Goal: Task Accomplishment & Management: Use online tool/utility

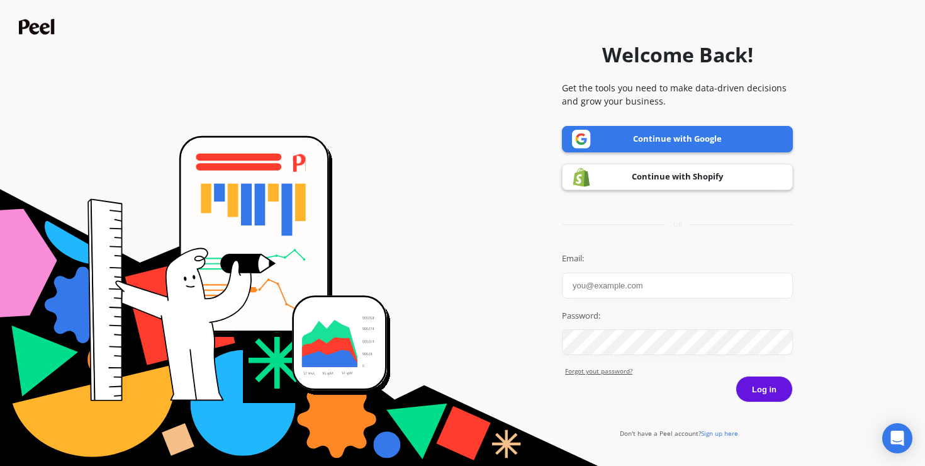
click at [650, 147] on link "Continue with Google" at bounding box center [677, 139] width 231 height 26
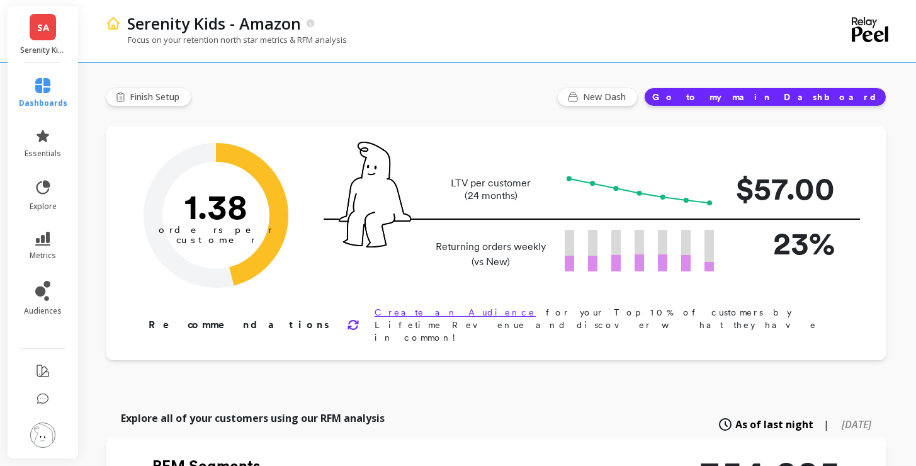
click at [42, 24] on span "SA" at bounding box center [43, 27] width 12 height 14
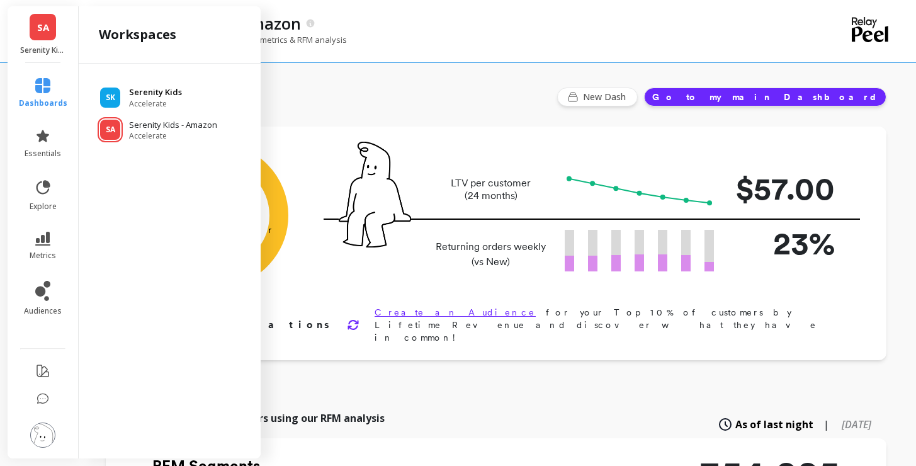
click at [151, 97] on div "Serenity Kids Accelerate" at bounding box center [155, 97] width 53 height 23
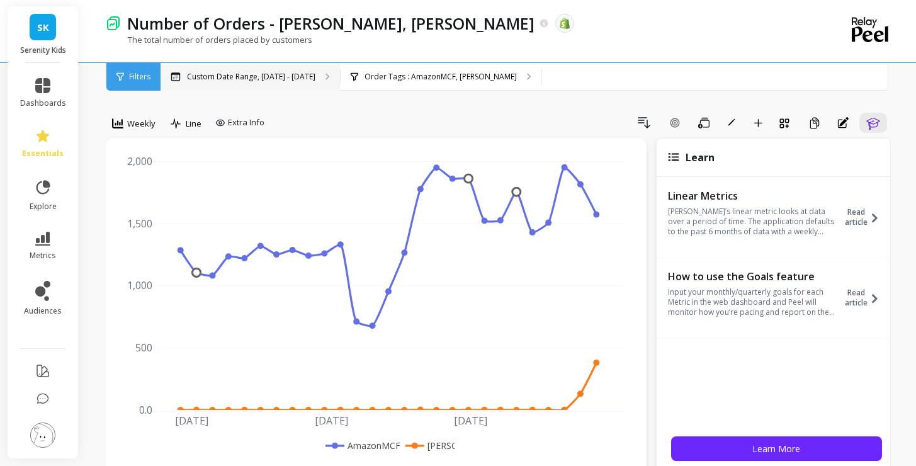
click at [296, 79] on p "Custom Date Range, Mar 1 - Aug 31" at bounding box center [251, 77] width 128 height 10
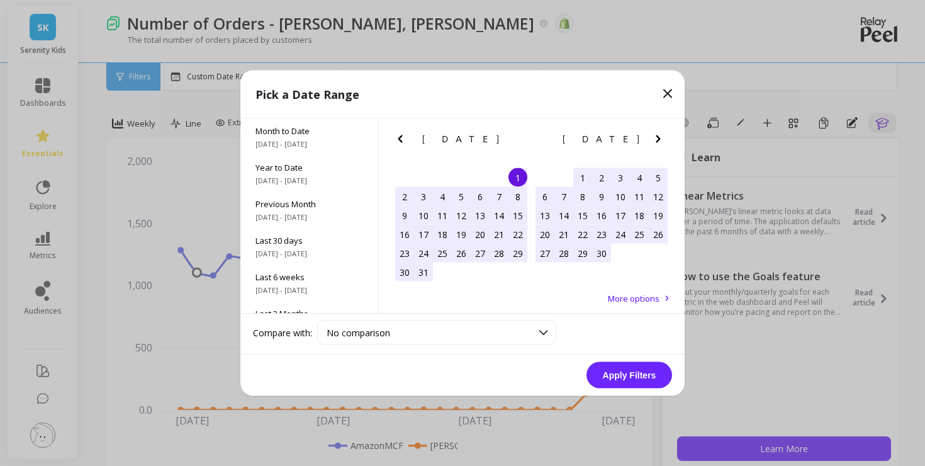
click at [659, 141] on icon "Next Month" at bounding box center [658, 139] width 15 height 15
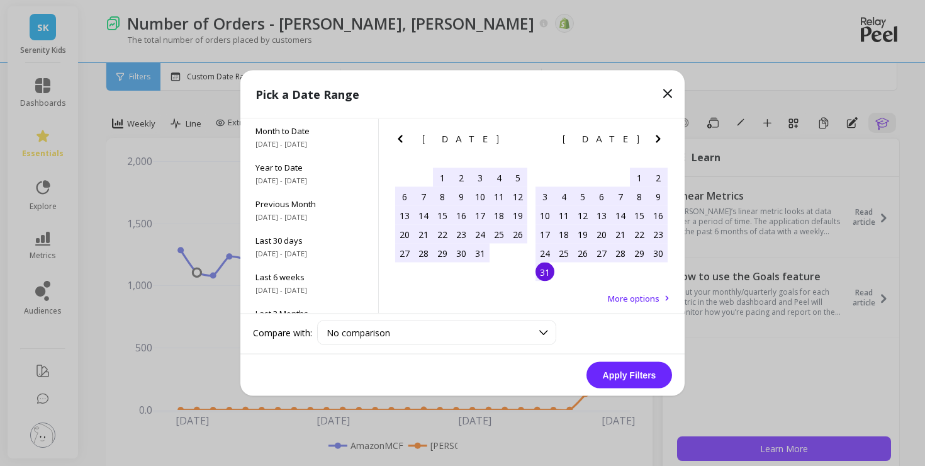
click at [642, 176] on div "1" at bounding box center [639, 177] width 19 height 19
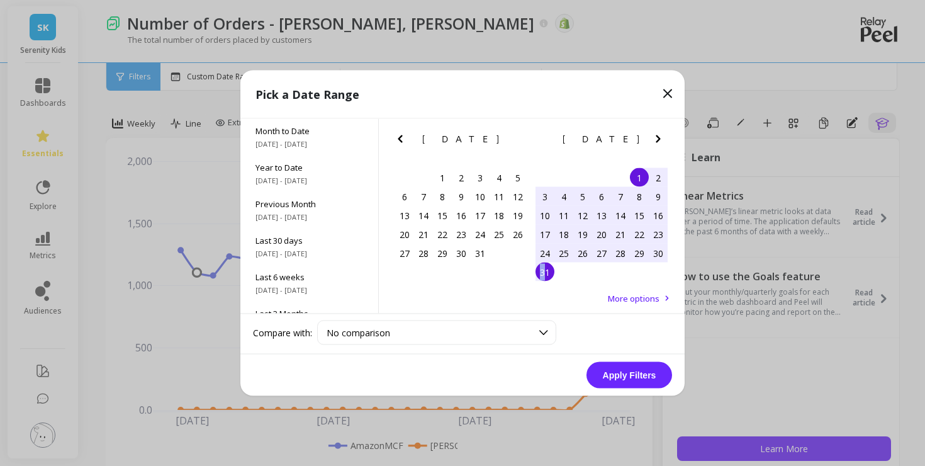
click at [543, 267] on div "31" at bounding box center [545, 271] width 19 height 19
click at [639, 380] on button "Apply Filters" at bounding box center [630, 375] width 86 height 26
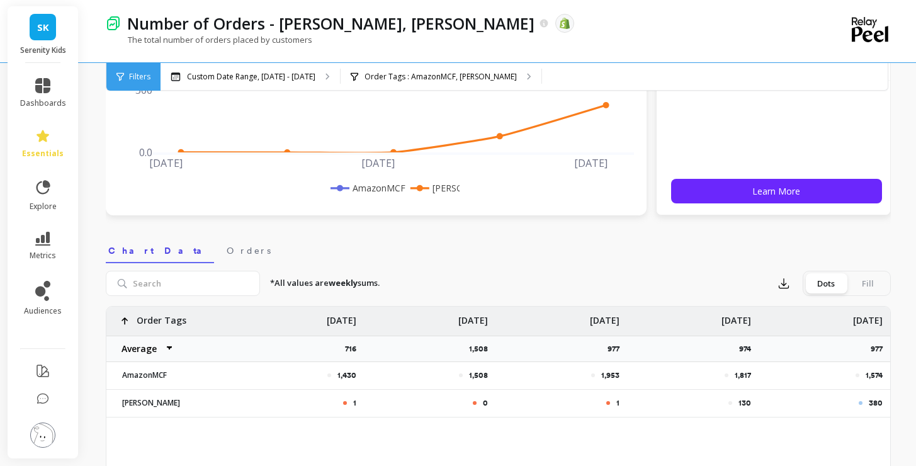
scroll to position [351, 0]
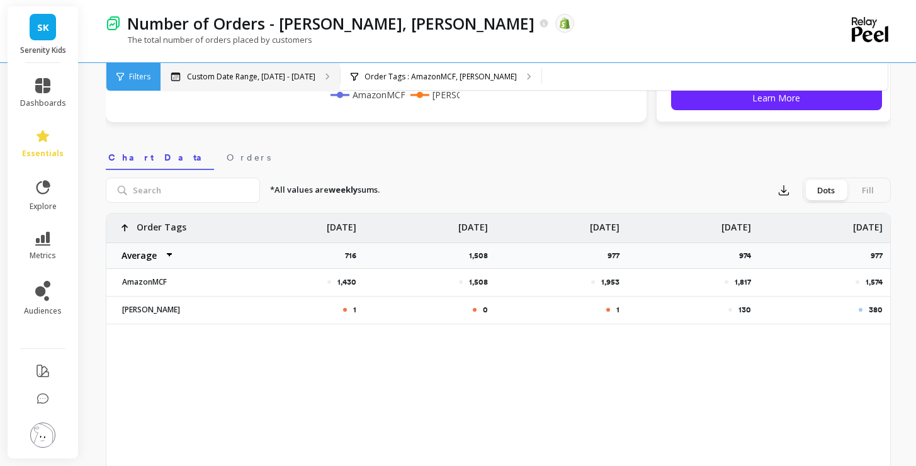
click at [315, 74] on div "Custom Date Range, Aug 1 - Aug 31" at bounding box center [249, 77] width 179 height 28
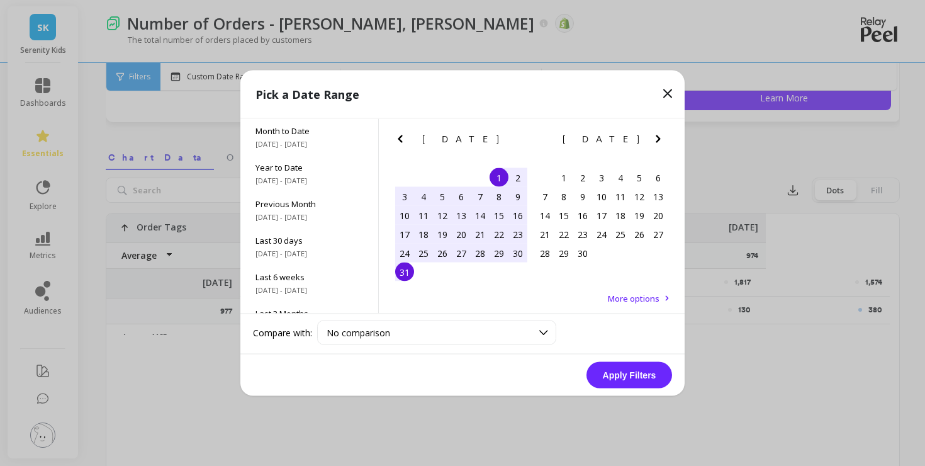
click at [404, 237] on div "17" at bounding box center [404, 234] width 19 height 19
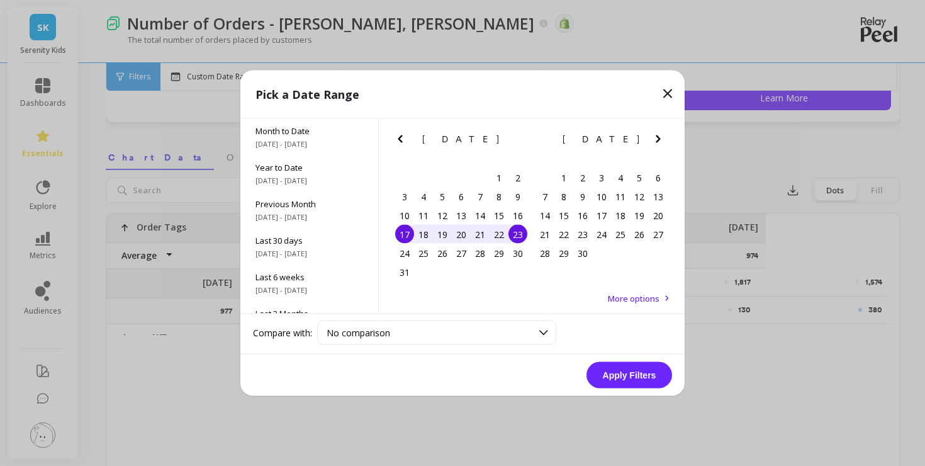
click at [519, 239] on div "23" at bounding box center [518, 234] width 19 height 19
click at [647, 374] on button "Apply Filters" at bounding box center [630, 375] width 86 height 26
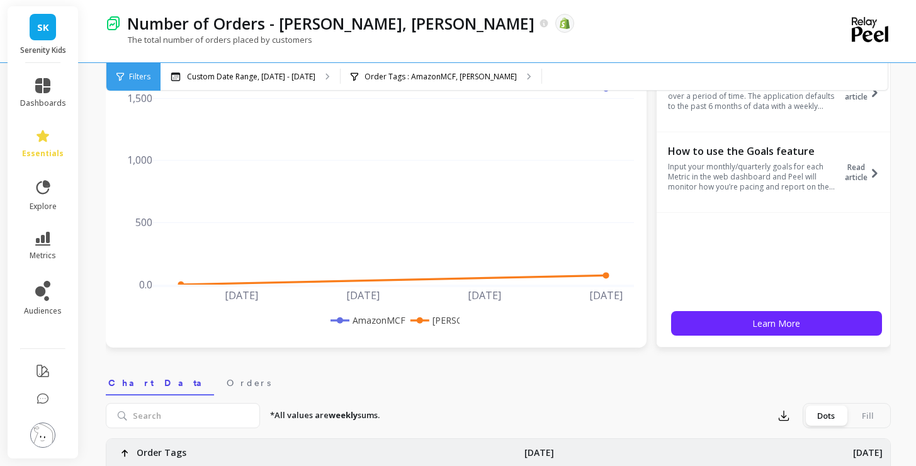
scroll to position [0, 0]
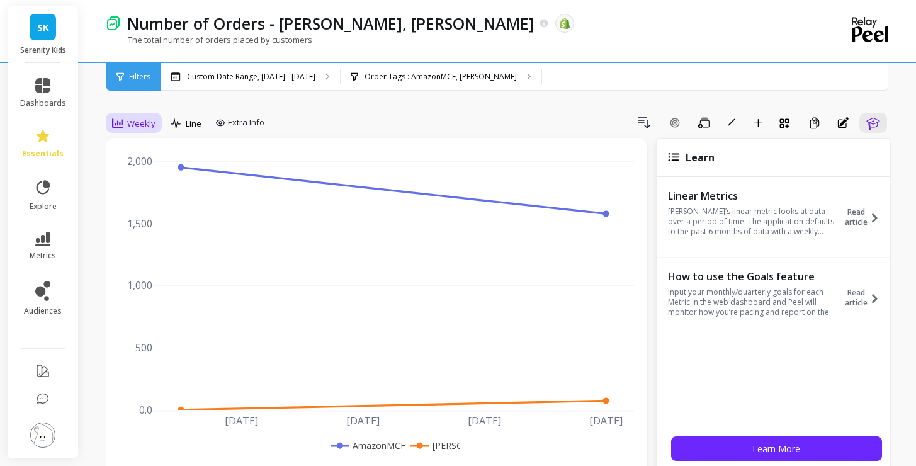
click at [149, 126] on span "Weekly" at bounding box center [141, 124] width 28 height 12
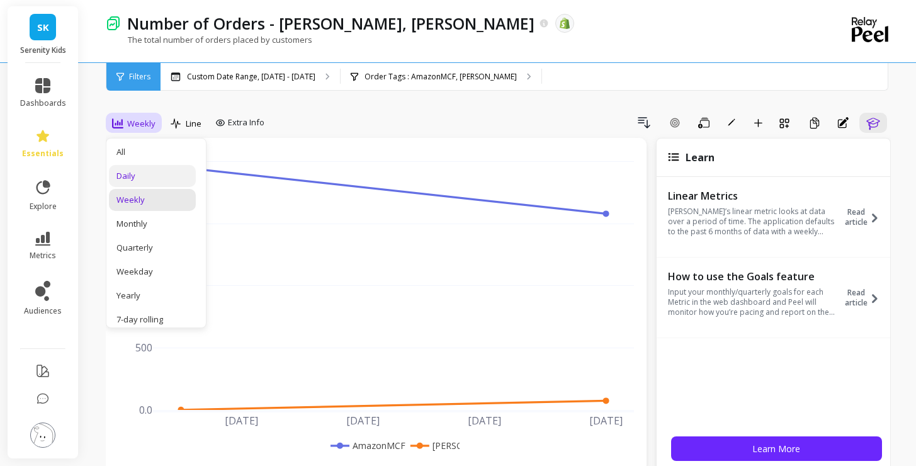
click at [156, 176] on div "Daily" at bounding box center [152, 176] width 72 height 12
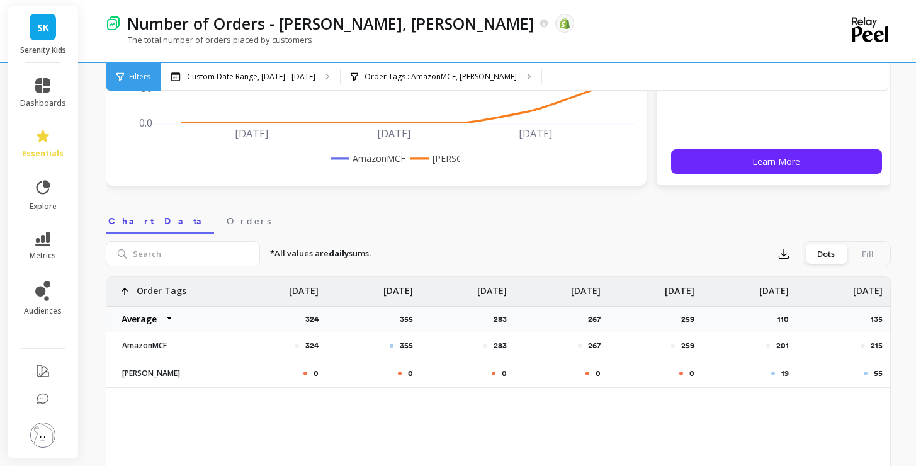
scroll to position [295, 0]
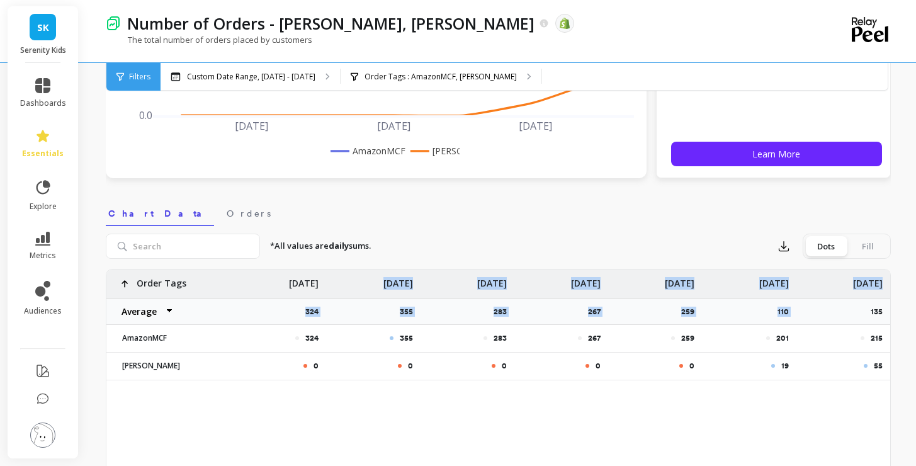
drag, startPoint x: 298, startPoint y: 306, endPoint x: 826, endPoint y: 306, distance: 528.0
click at [826, 306] on div "324 355 283 267 259 201 215 0 0 0 0 0 19 55 Order Tags Average Sum Max Min Aug …" at bounding box center [498, 324] width 784 height 111
click at [792, 248] on button "button" at bounding box center [783, 246] width 23 height 20
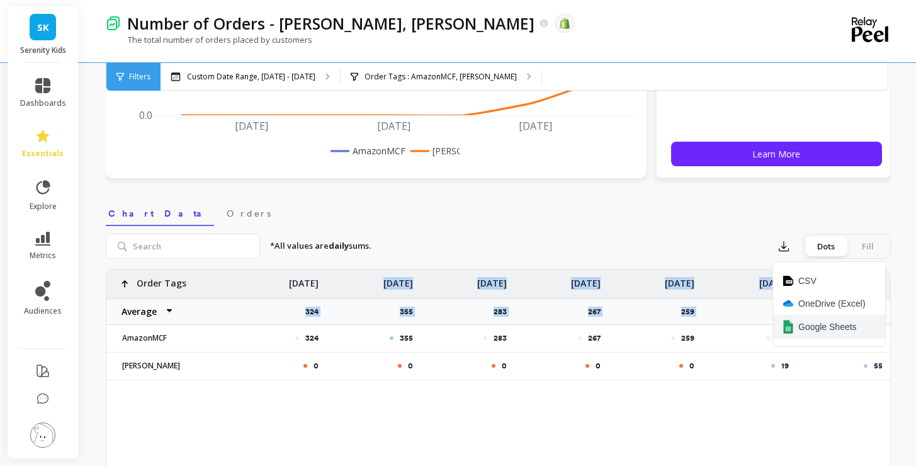
click at [826, 334] on button "Google Sheets" at bounding box center [829, 327] width 112 height 24
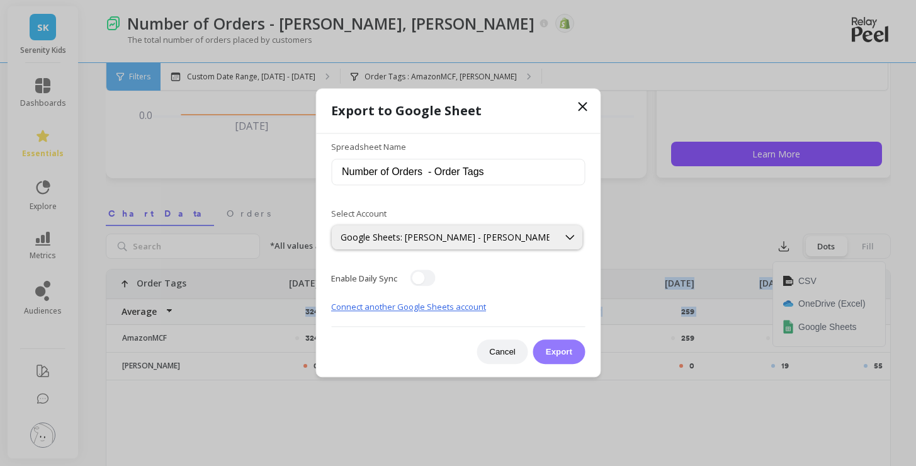
click at [561, 354] on button "Export" at bounding box center [559, 352] width 52 height 25
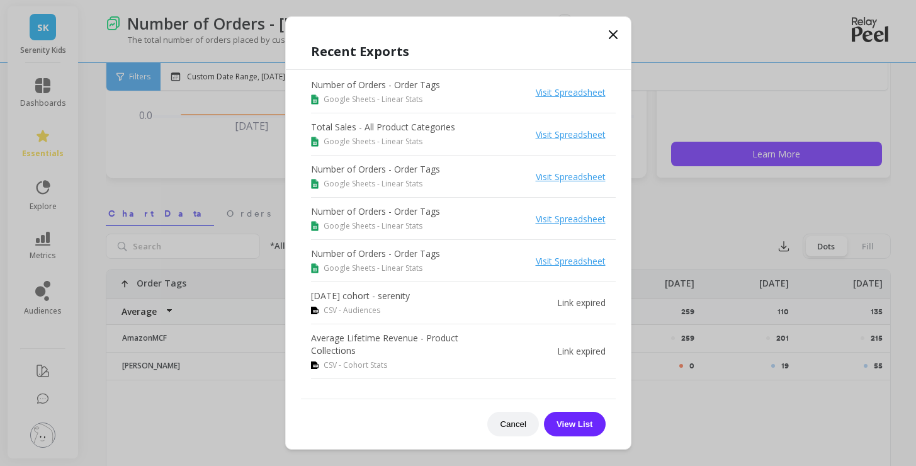
click at [621, 33] on div "Recent Exports Number of Orders - Order Tags Google Sheets - Linear Stats Visit…" at bounding box center [458, 239] width 345 height 419
drag, startPoint x: 607, startPoint y: 33, endPoint x: 599, endPoint y: 31, distance: 8.4
click at [607, 33] on icon at bounding box center [612, 34] width 15 height 15
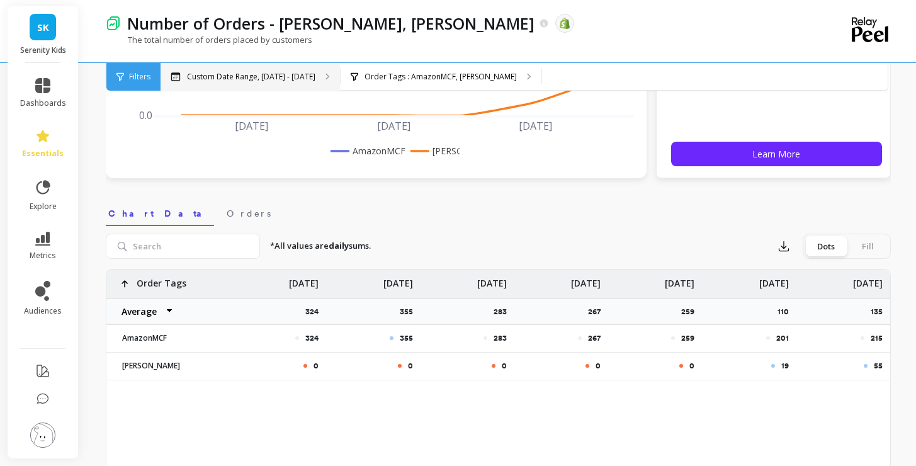
click at [249, 82] on div "Custom Date Range, Aug 17 - Aug 23" at bounding box center [249, 77] width 179 height 28
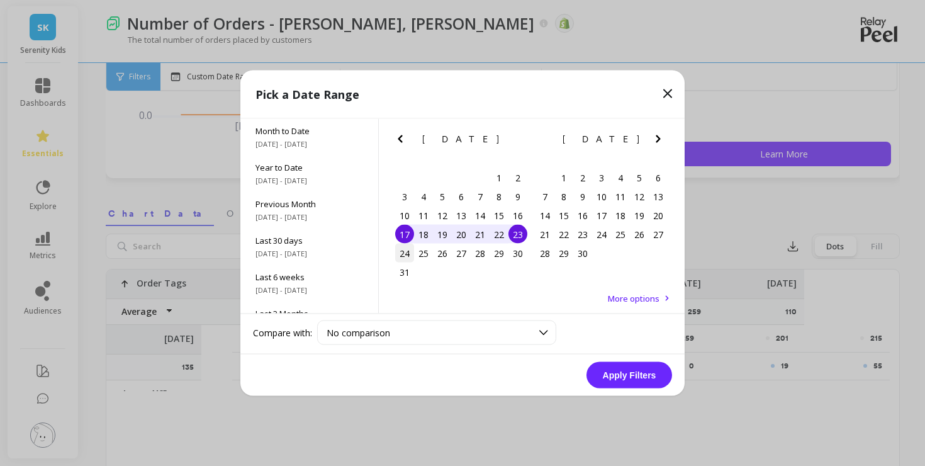
click at [399, 254] on div "24" at bounding box center [404, 253] width 19 height 19
drag, startPoint x: 515, startPoint y: 252, endPoint x: 527, endPoint y: 267, distance: 18.8
click at [515, 252] on div "30" at bounding box center [518, 253] width 19 height 19
click at [652, 380] on button "Apply Filters" at bounding box center [630, 375] width 86 height 26
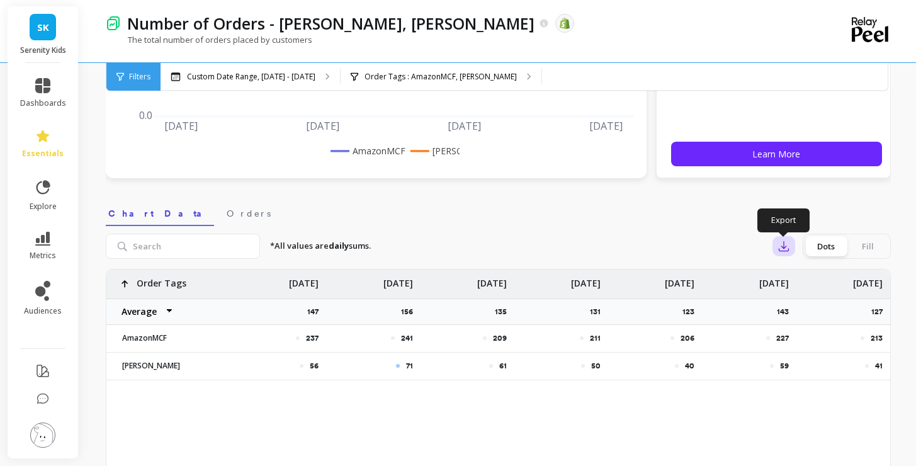
click at [779, 251] on icon "button" at bounding box center [783, 246] width 13 height 13
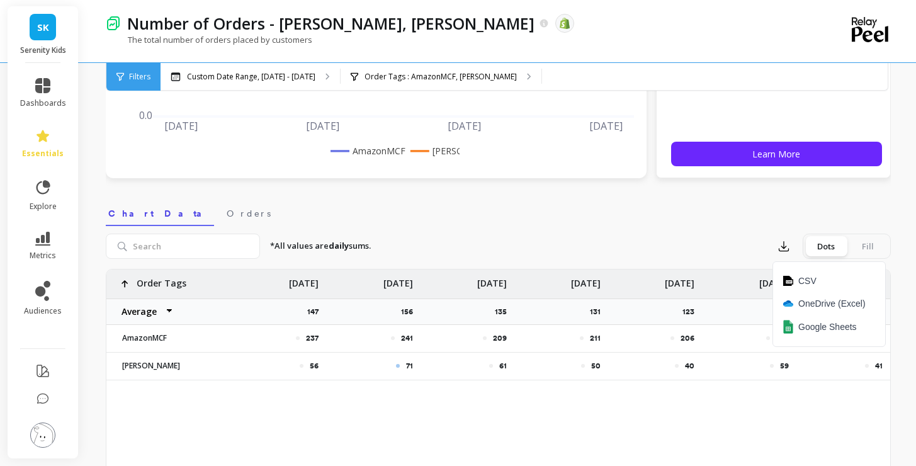
click at [477, 422] on div "237 241 209 211 206 227 213 56 71 61 50 40 59 41 Order Tags Average Sum Max Min…" at bounding box center [498, 467] width 784 height 397
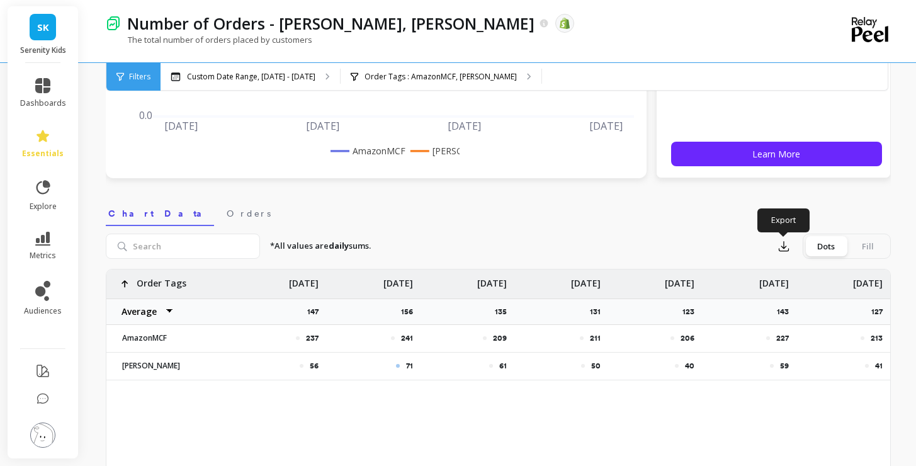
click at [167, 310] on select "Average Sum Max Min" at bounding box center [144, 311] width 76 height 25
select select "sum"
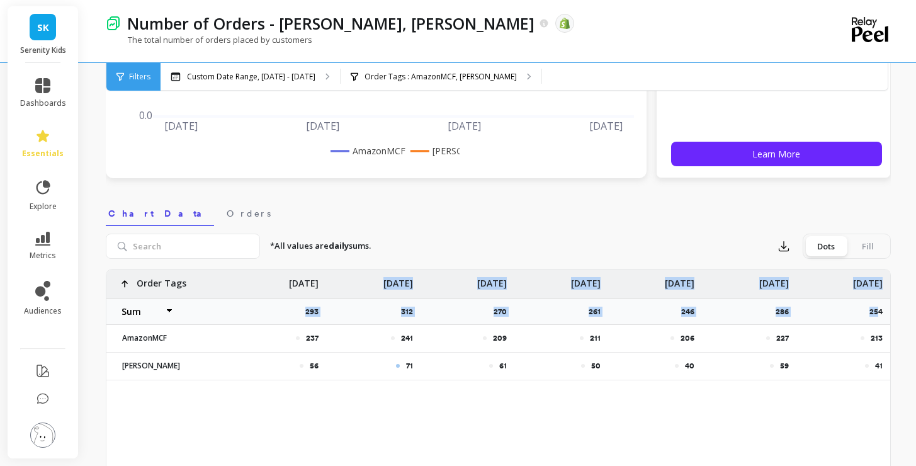
drag, startPoint x: 298, startPoint y: 313, endPoint x: 880, endPoint y: 310, distance: 582.2
click at [880, 310] on div "237 241 209 211 206 227 213 56 71 61 50 40 59 41 Order Tags Average Sum Max Min…" at bounding box center [498, 324] width 784 height 111
drag, startPoint x: 880, startPoint y: 311, endPoint x: 274, endPoint y: 288, distance: 607.1
click at [274, 288] on div "237 241 209 211 206 227 213 56 71 61 50 40 59 41 Order Tags Average Sum Max Min…" at bounding box center [498, 324] width 784 height 111
copy div "Aug 24 293 Aug 25 312 Aug 26 270 Aug 27 261 Aug 28 246 Aug 29 286 Aug 30 254"
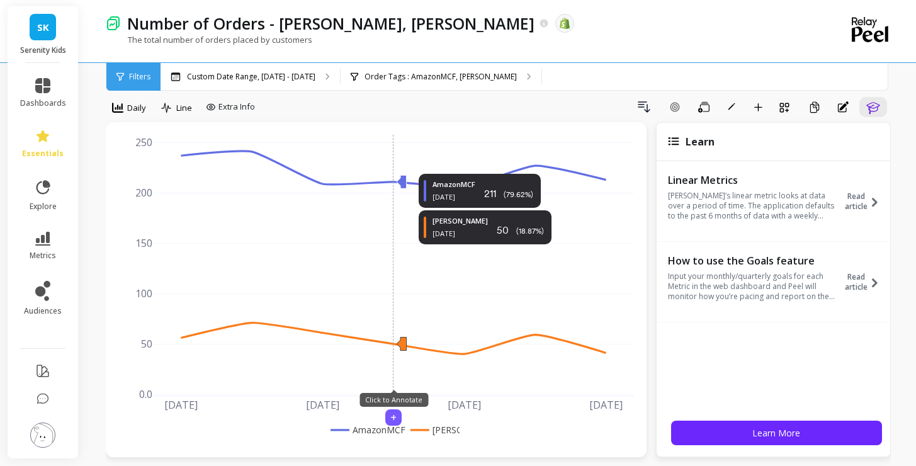
scroll to position [0, 0]
